Goal: Ask a question

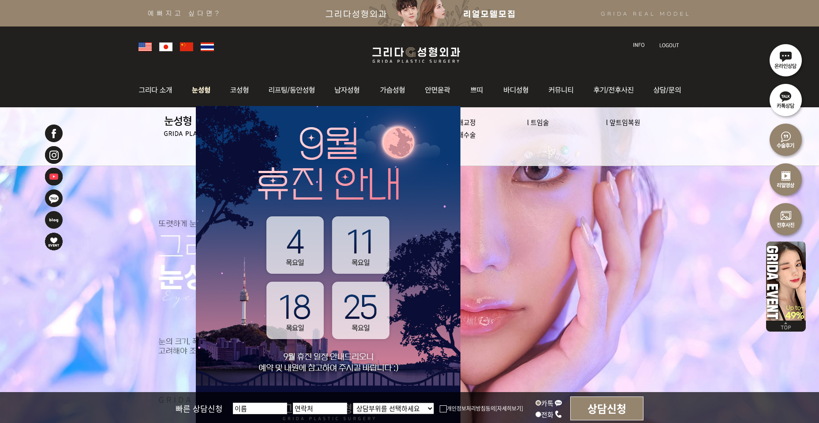
click at [202, 92] on img at bounding box center [201, 90] width 39 height 34
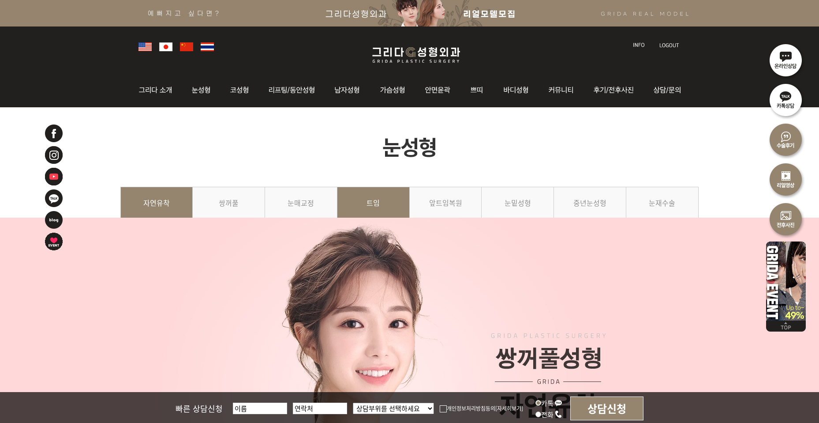
click at [372, 211] on link "트임" at bounding box center [373, 207] width 72 height 40
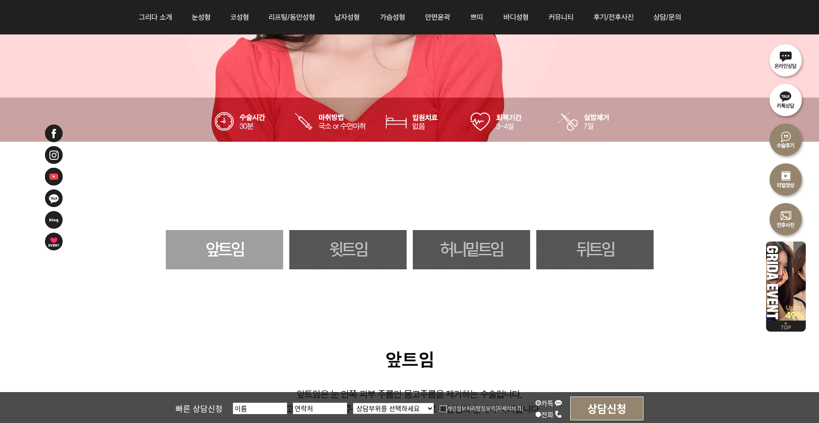
scroll to position [380, 0]
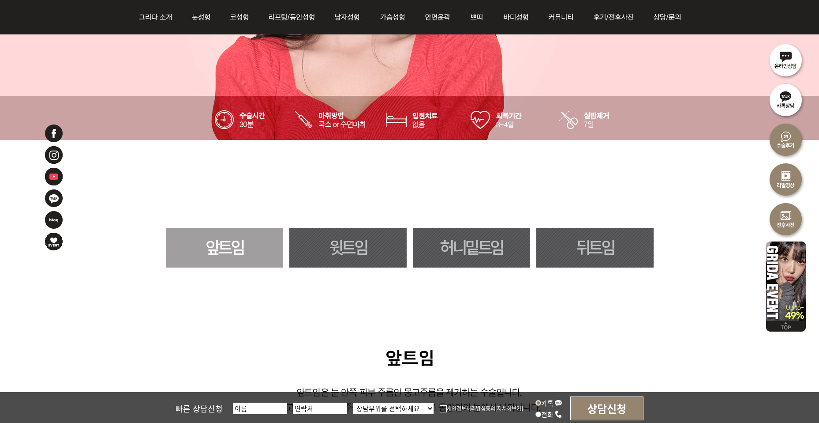
click at [591, 248] on link "뒤트임" at bounding box center [594, 247] width 117 height 39
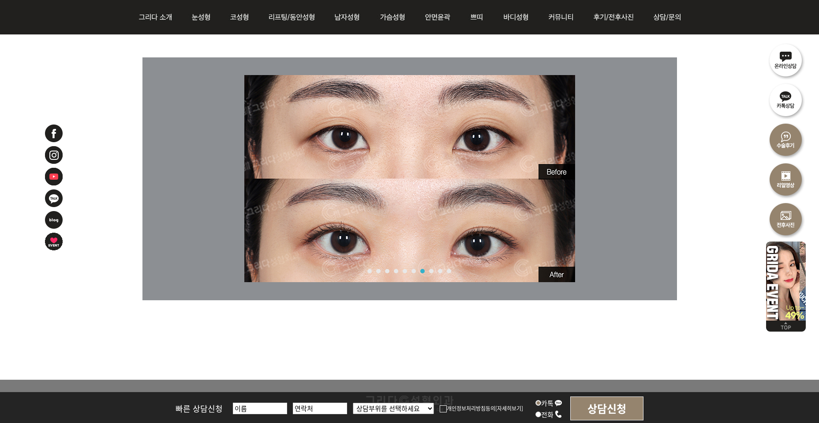
scroll to position [3446, 0]
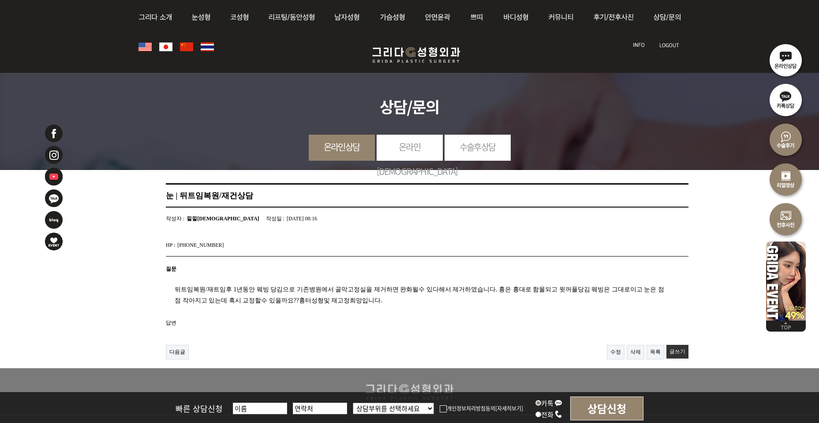
scroll to position [112, 0]
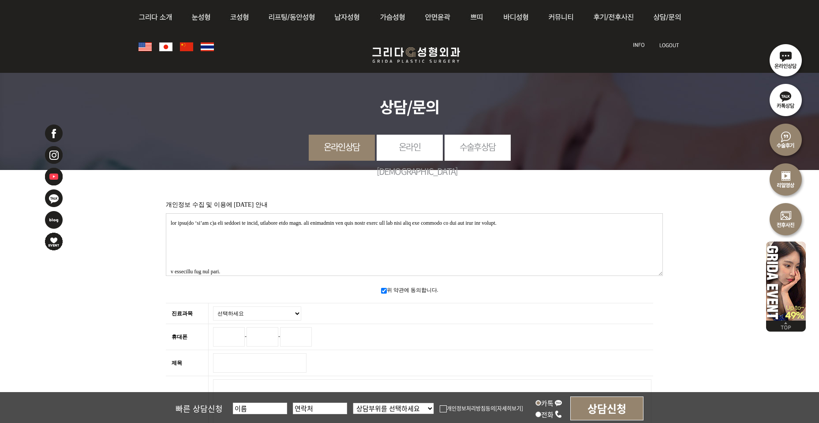
scroll to position [190, 0]
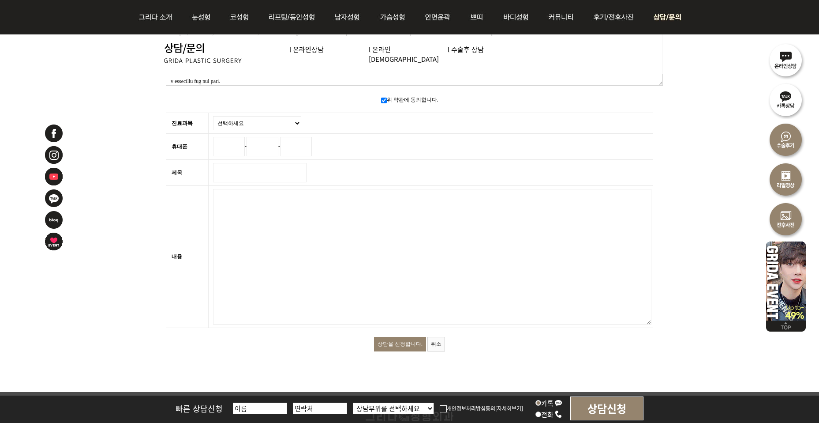
click at [670, 15] on img at bounding box center [666, 17] width 40 height 34
